Goal: Task Accomplishment & Management: Manage account settings

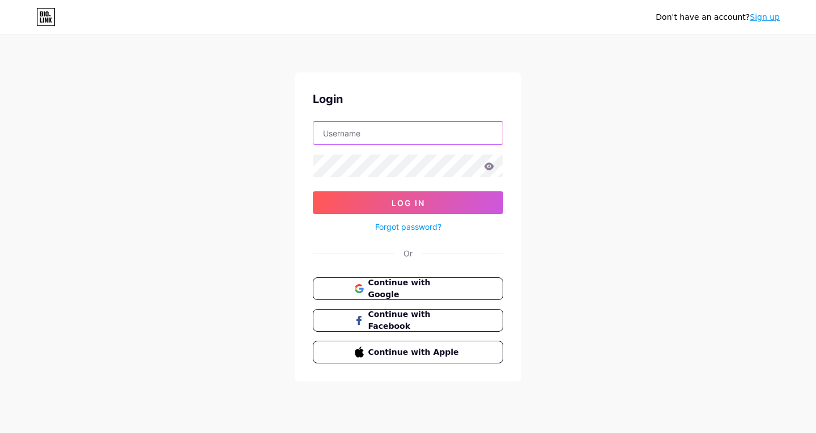
click at [410, 139] on input "text" at bounding box center [407, 133] width 189 height 23
click at [48, 22] on icon at bounding box center [45, 17] width 19 height 18
drag, startPoint x: 532, startPoint y: 415, endPoint x: 468, endPoint y: 433, distance: 66.5
click at [532, 415] on div "Don't have an account? Sign up Login Log In Forgot password? Or Continue with G…" at bounding box center [408, 209] width 816 height 418
paste input "[EMAIL_ADDRESS][DOMAIN_NAME]."
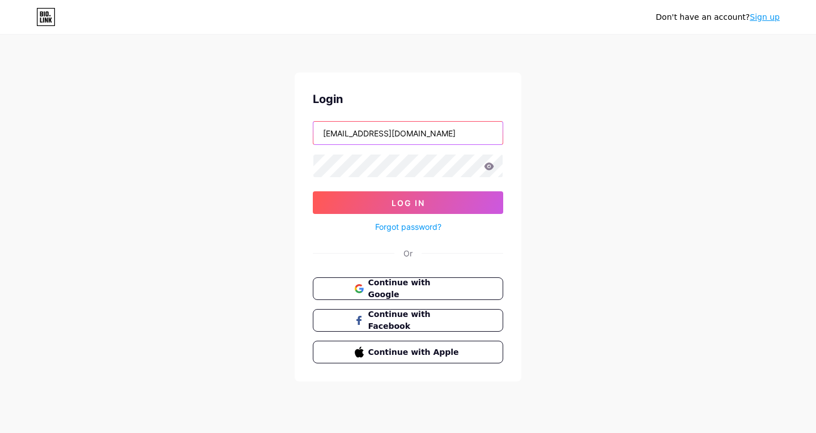
type input "[EMAIL_ADDRESS][DOMAIN_NAME]"
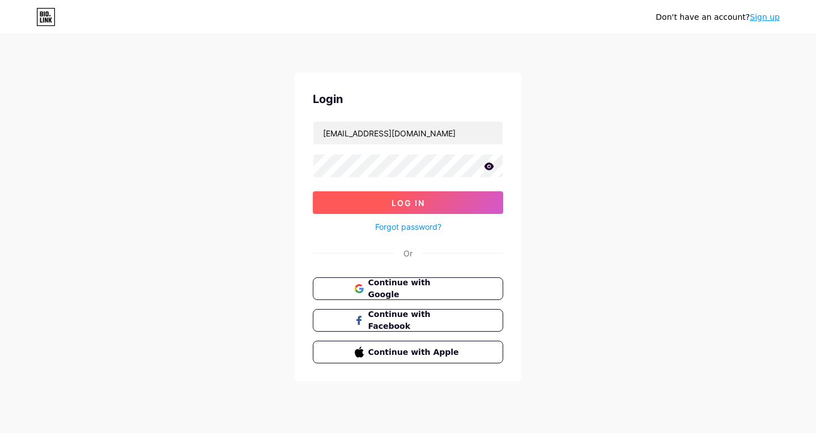
click at [435, 204] on button "Log In" at bounding box center [408, 202] width 190 height 23
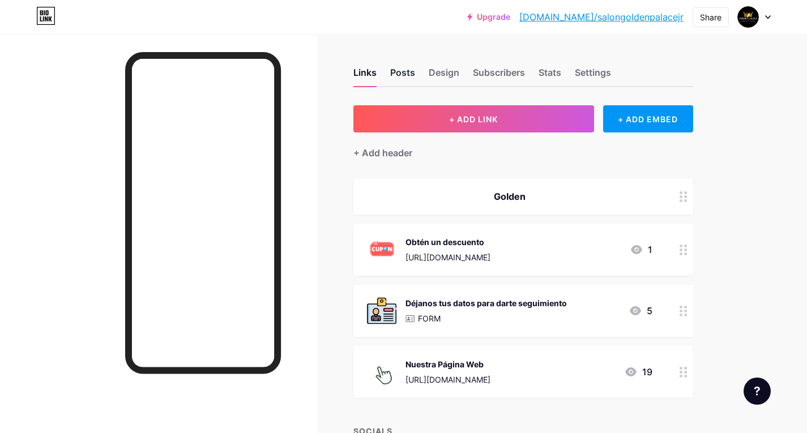
click at [410, 75] on div "Posts" at bounding box center [402, 76] width 25 height 20
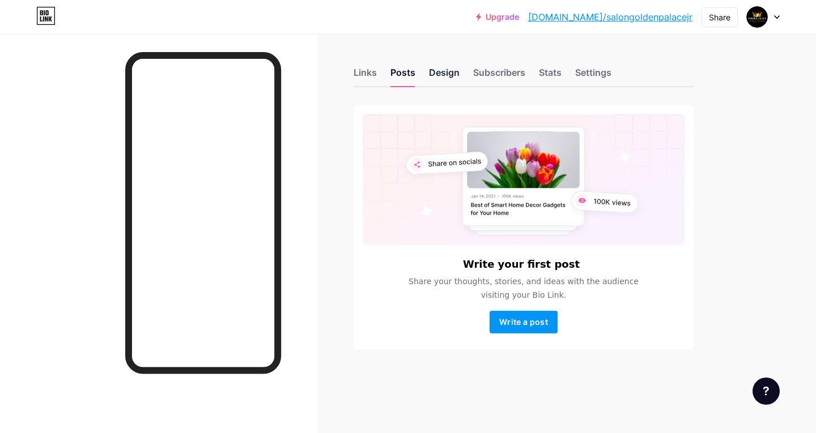
click at [453, 78] on div "Design" at bounding box center [444, 76] width 31 height 20
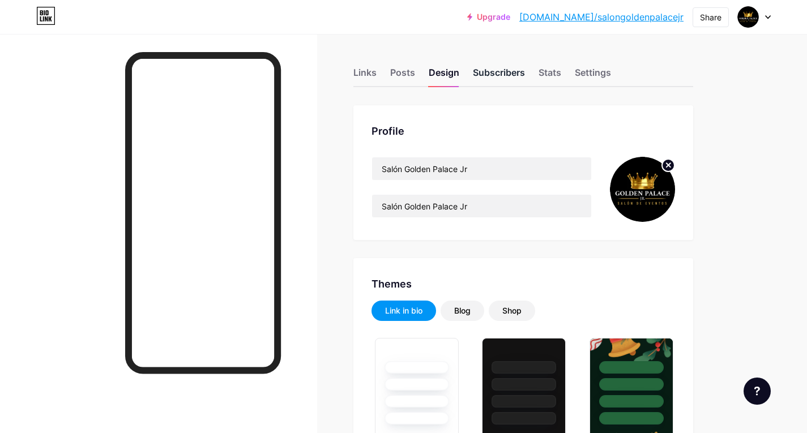
click at [490, 78] on div "Subscribers" at bounding box center [499, 76] width 52 height 20
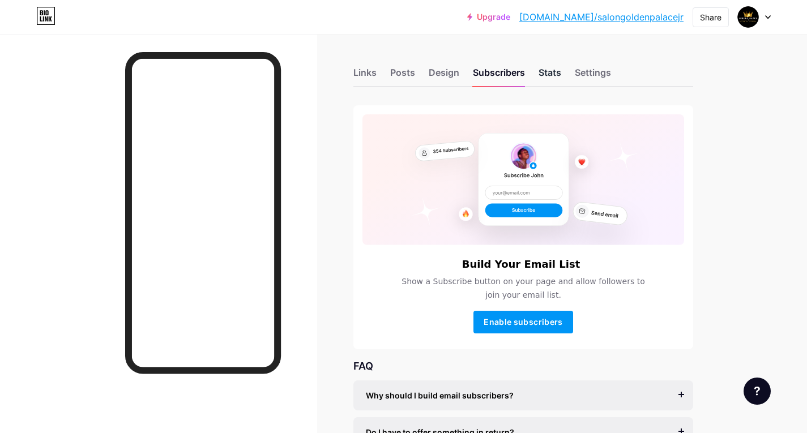
click at [556, 73] on div "Stats" at bounding box center [550, 76] width 23 height 20
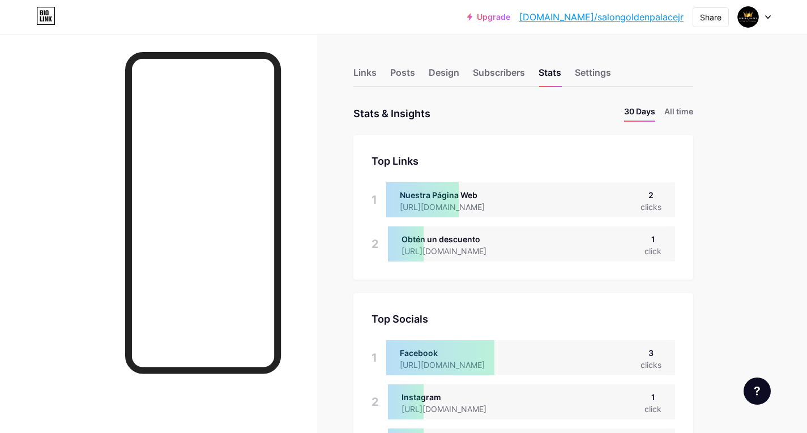
scroll to position [433, 807]
click at [677, 110] on li "All time" at bounding box center [679, 113] width 29 height 16
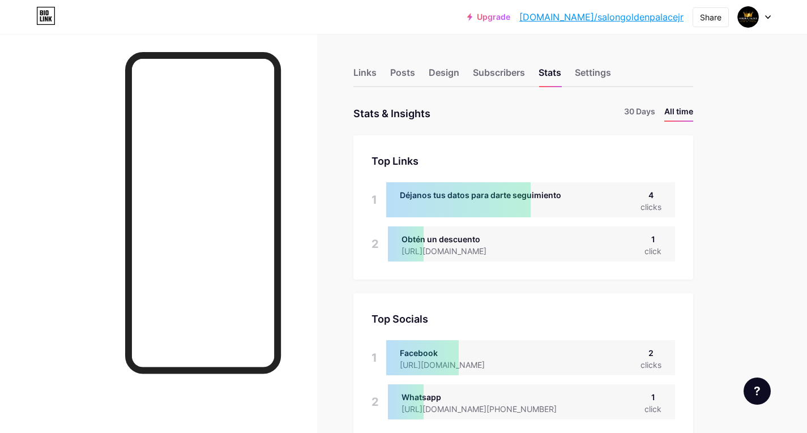
click at [610, 205] on div "Déjanos tus datos para darte seguimiento 4 clicks" at bounding box center [530, 199] width 289 height 35
click at [505, 248] on div "https://docs.google.com/forms/d/1vEmcb7aFcrhapNhNGlzmZfgoiIxxNY54uBXZpBLpfwg/ed…" at bounding box center [453, 251] width 103 height 12
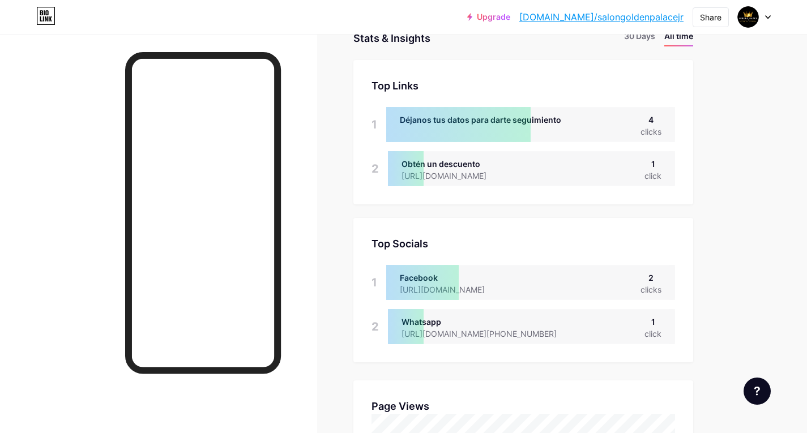
scroll to position [0, 0]
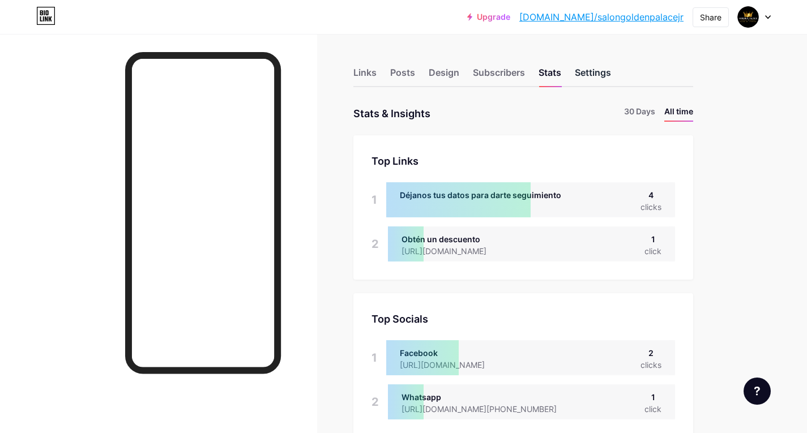
click at [601, 73] on div "Settings" at bounding box center [593, 76] width 36 height 20
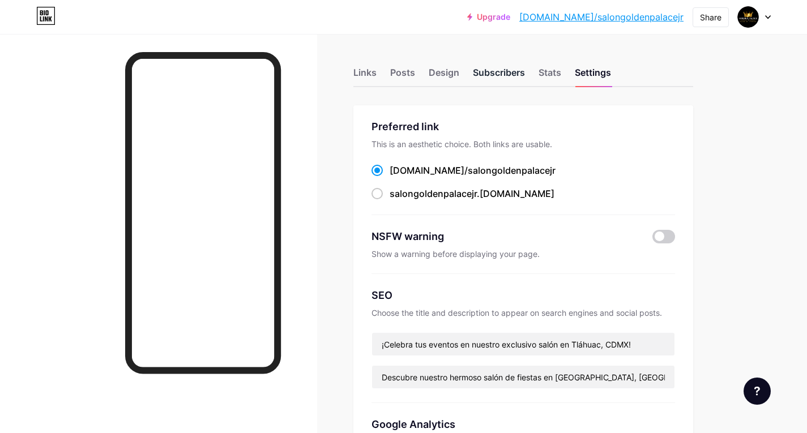
click at [499, 66] on div "Subscribers" at bounding box center [499, 76] width 52 height 20
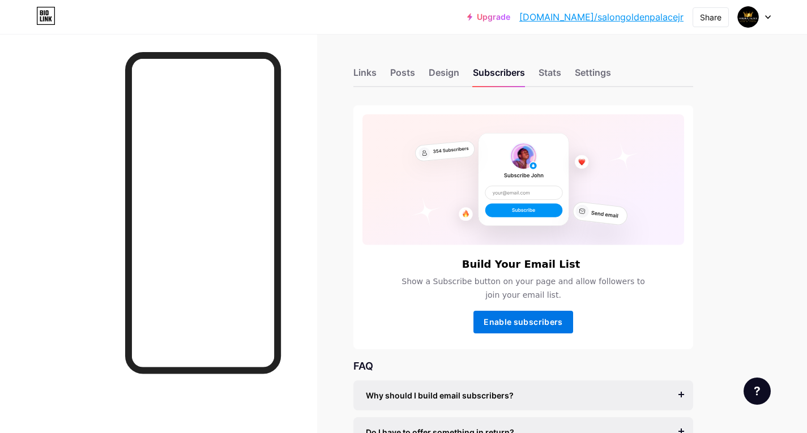
click at [561, 331] on button "Enable subscribers" at bounding box center [524, 322] width 100 height 23
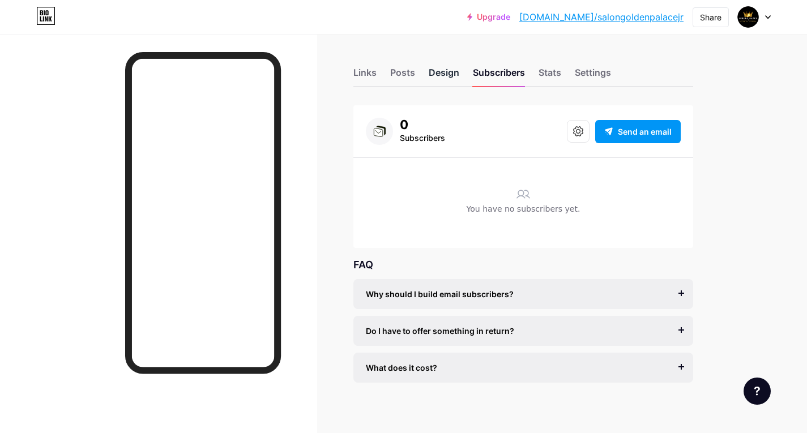
click at [444, 78] on div "Design" at bounding box center [444, 76] width 31 height 20
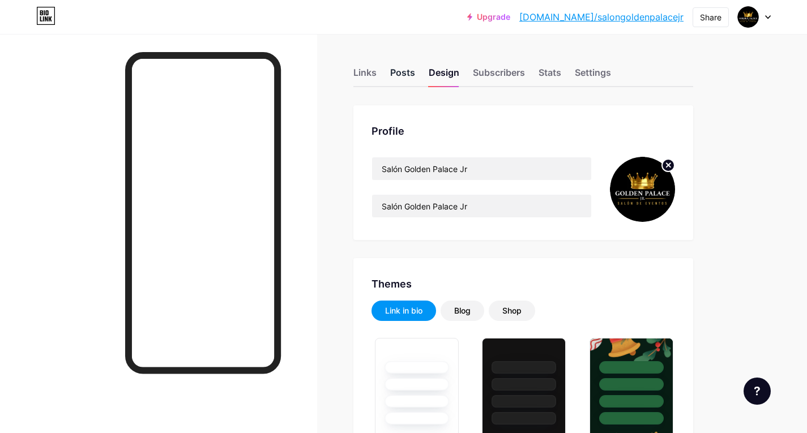
click at [401, 69] on div "Posts" at bounding box center [402, 76] width 25 height 20
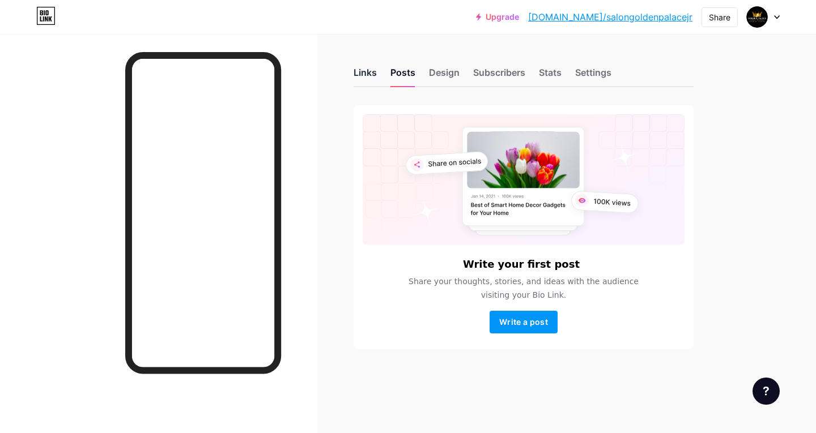
click at [359, 73] on div "Links" at bounding box center [365, 76] width 23 height 20
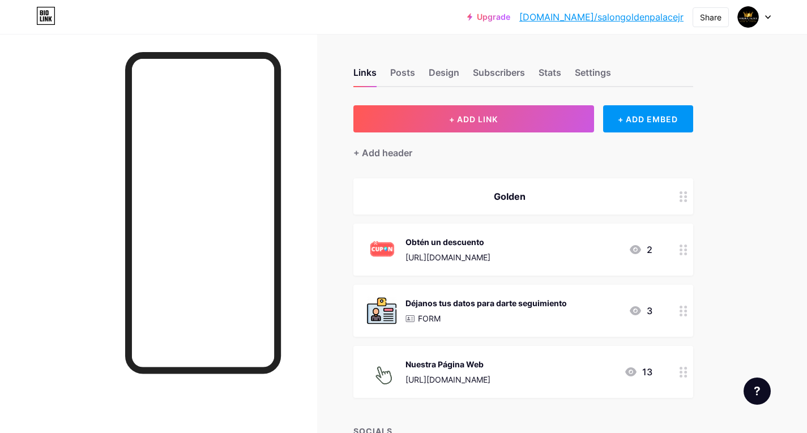
click at [646, 250] on div "2" at bounding box center [641, 250] width 24 height 14
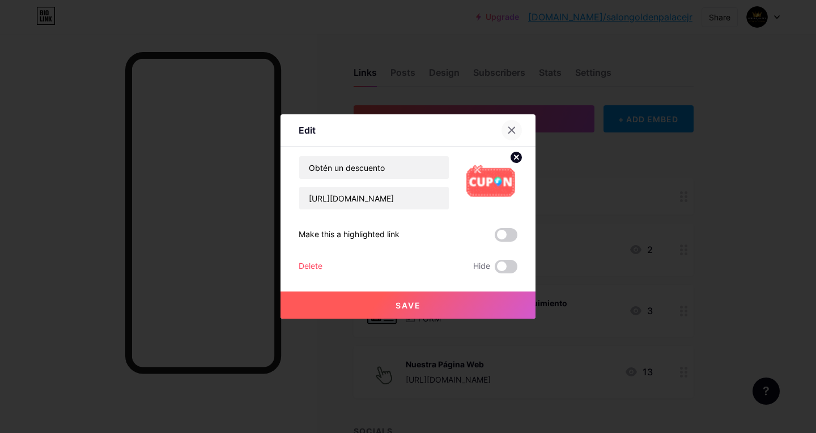
click at [505, 131] on div at bounding box center [511, 130] width 20 height 20
